Goal: Task Accomplishment & Management: Manage account settings

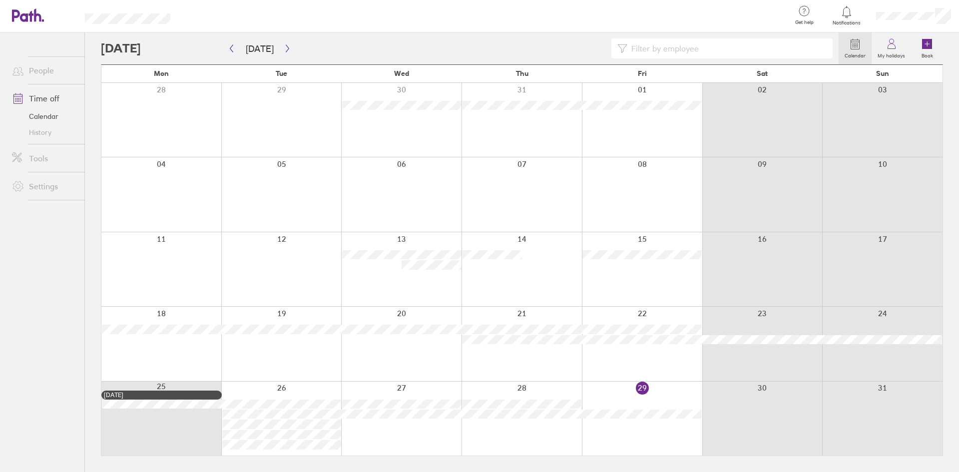
click at [49, 96] on link "Time off" at bounding box center [44, 98] width 80 height 20
click at [285, 51] on icon "button" at bounding box center [287, 48] width 7 height 8
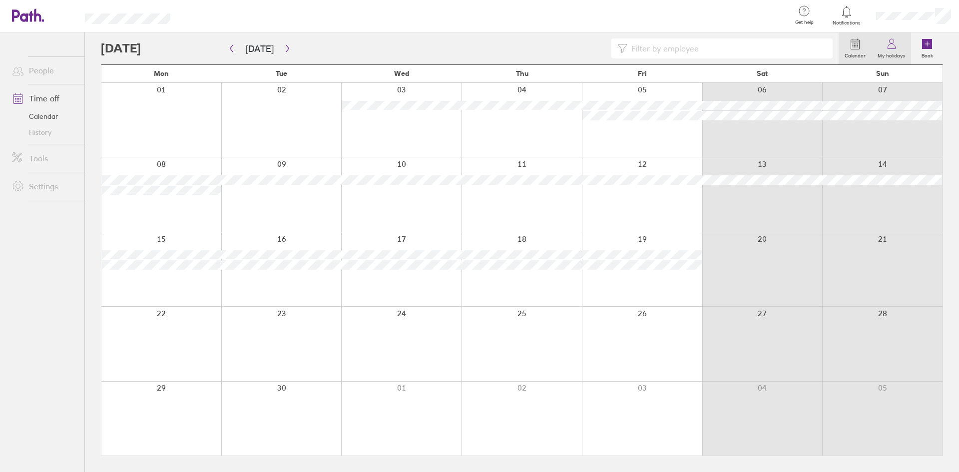
click at [900, 41] on link "My holidays" at bounding box center [891, 48] width 39 height 32
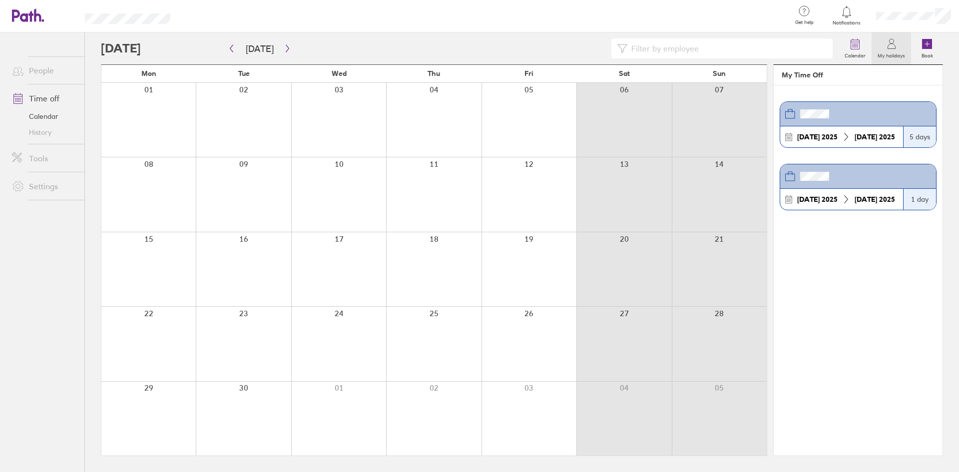
click at [43, 115] on link "Calendar" at bounding box center [44, 116] width 80 height 16
